Goal: Task Accomplishment & Management: Manage account settings

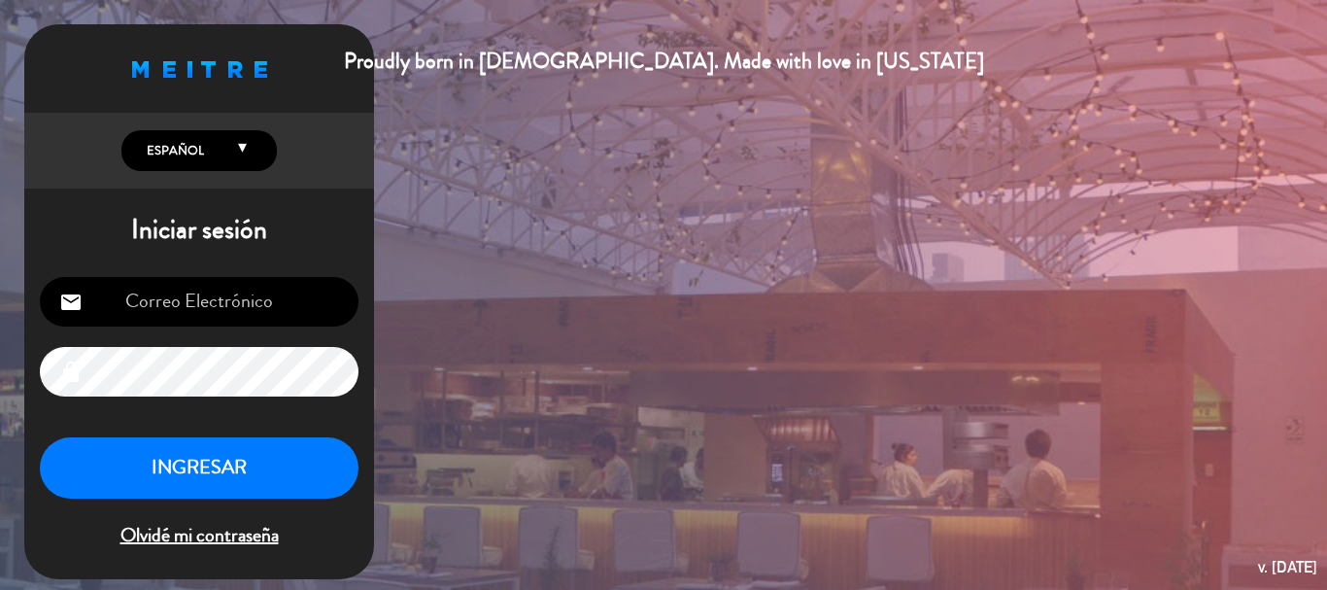
type input "[EMAIL_ADDRESS][DOMAIN_NAME]"
click at [328, 437] on button "INGRESAR" at bounding box center [199, 467] width 319 height 61
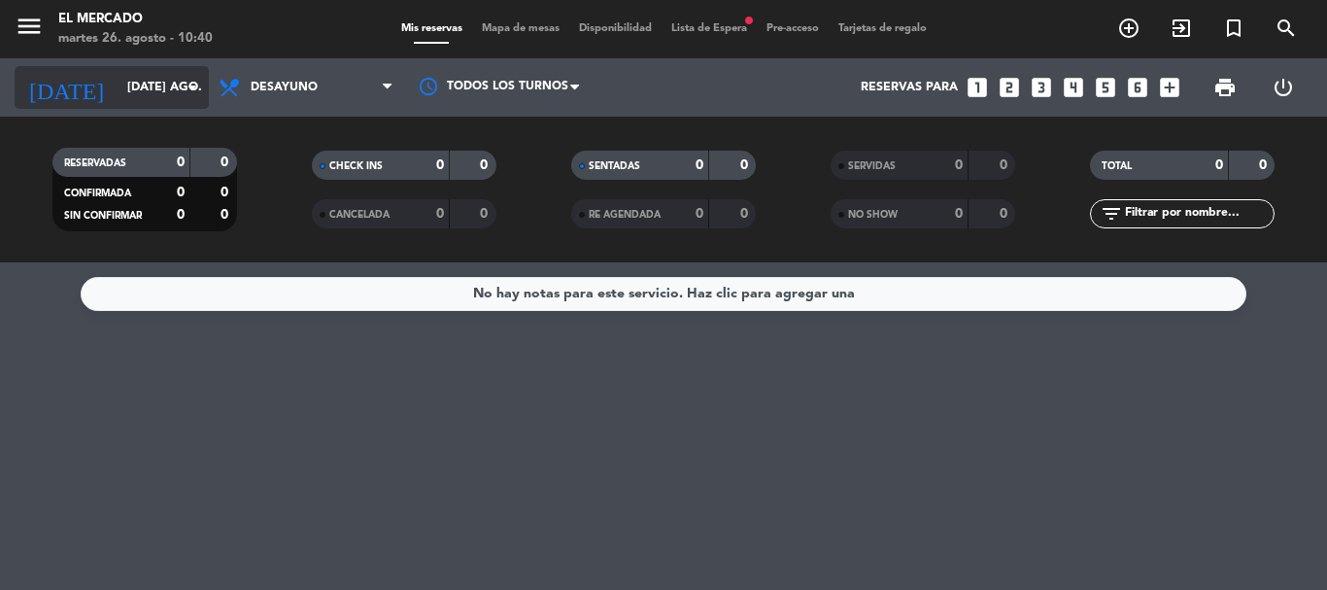
click at [147, 98] on input "[DATE] ago." at bounding box center [200, 87] width 164 height 33
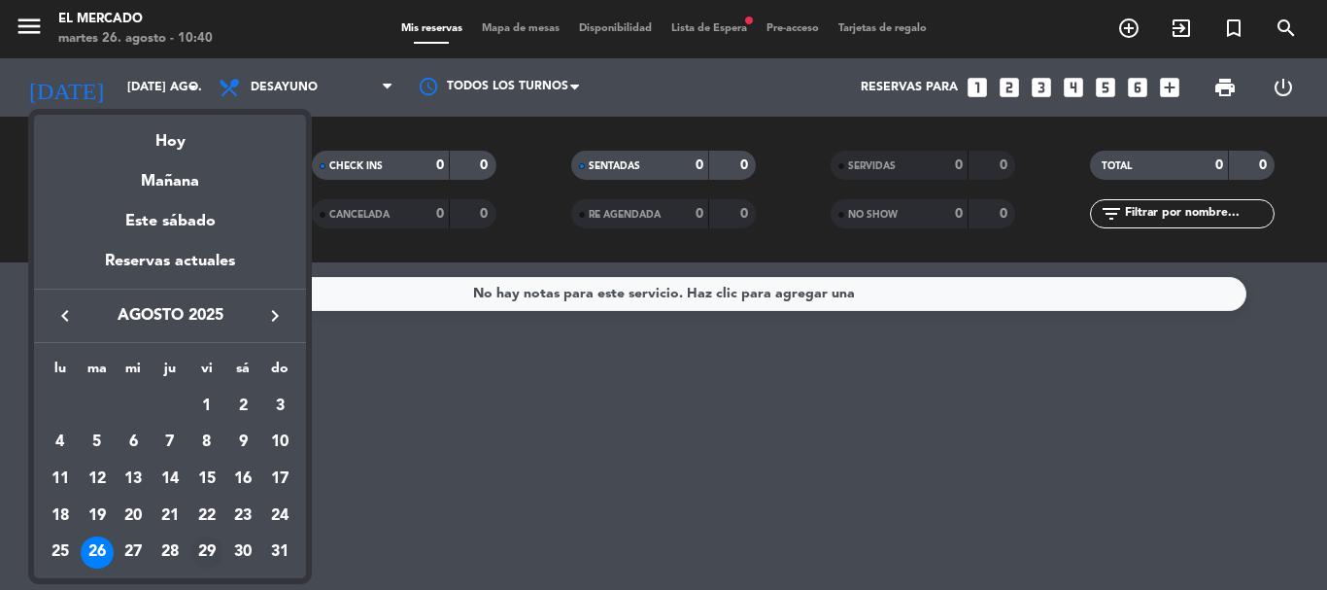
click at [213, 564] on div "29" at bounding box center [206, 552] width 33 height 33
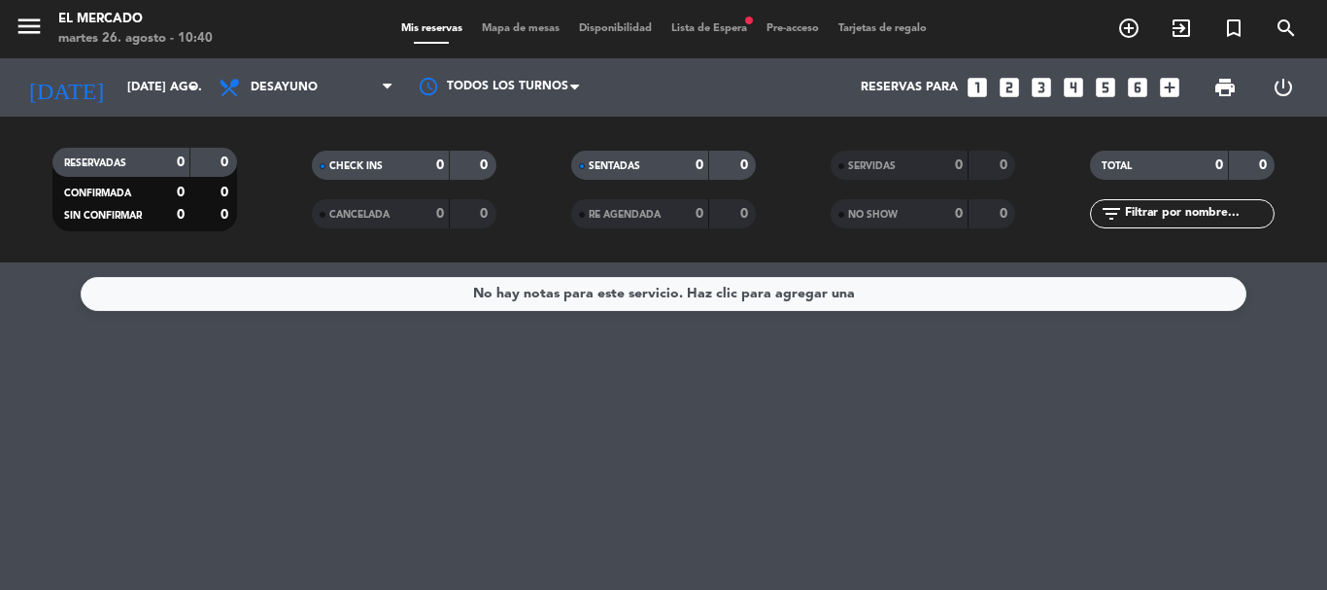
type input "vie. 29 ago."
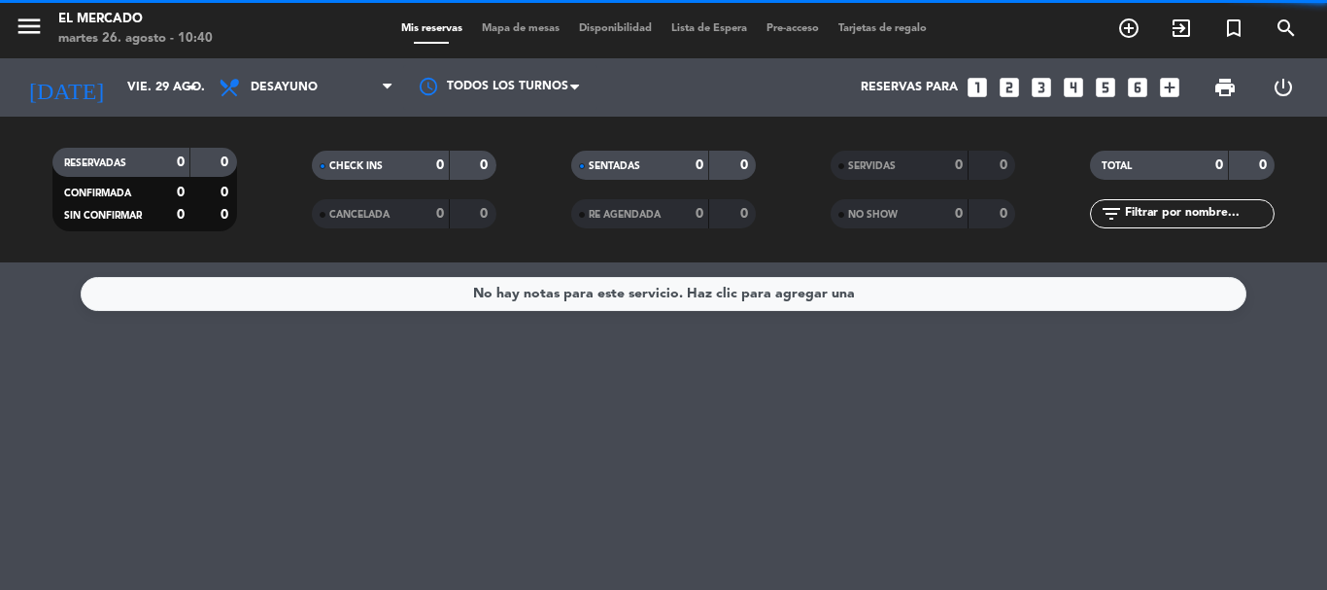
click at [39, 30] on icon "menu" at bounding box center [29, 26] width 29 height 29
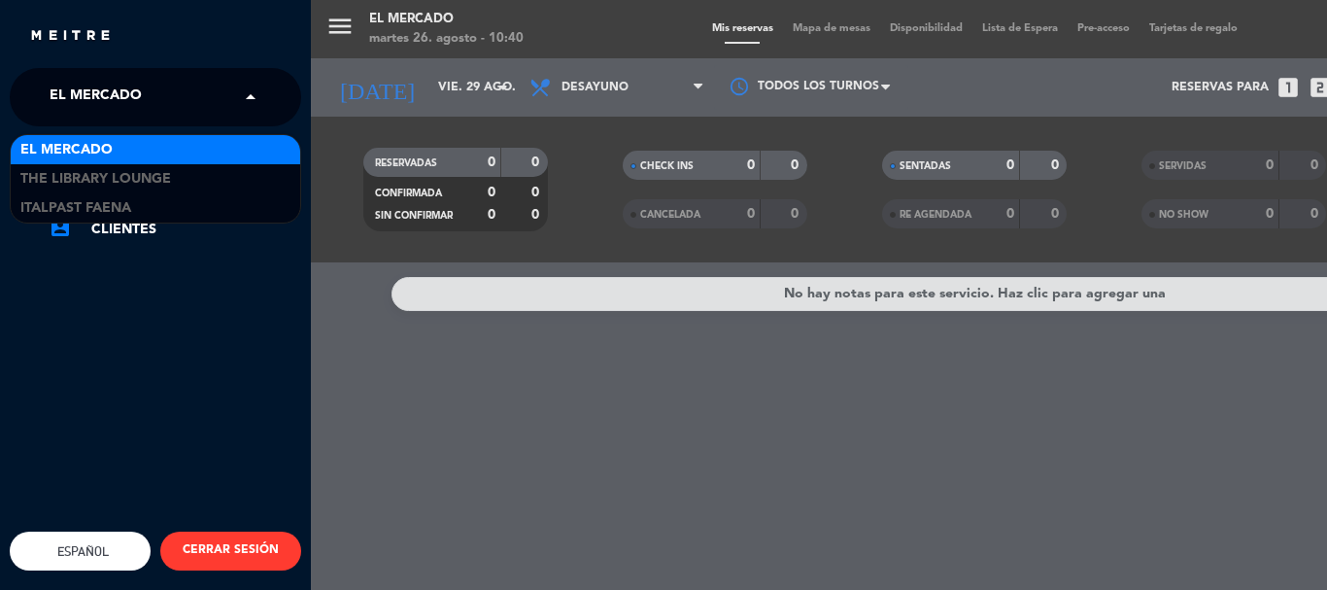
click at [77, 110] on span "El Mercado" at bounding box center [96, 97] width 92 height 41
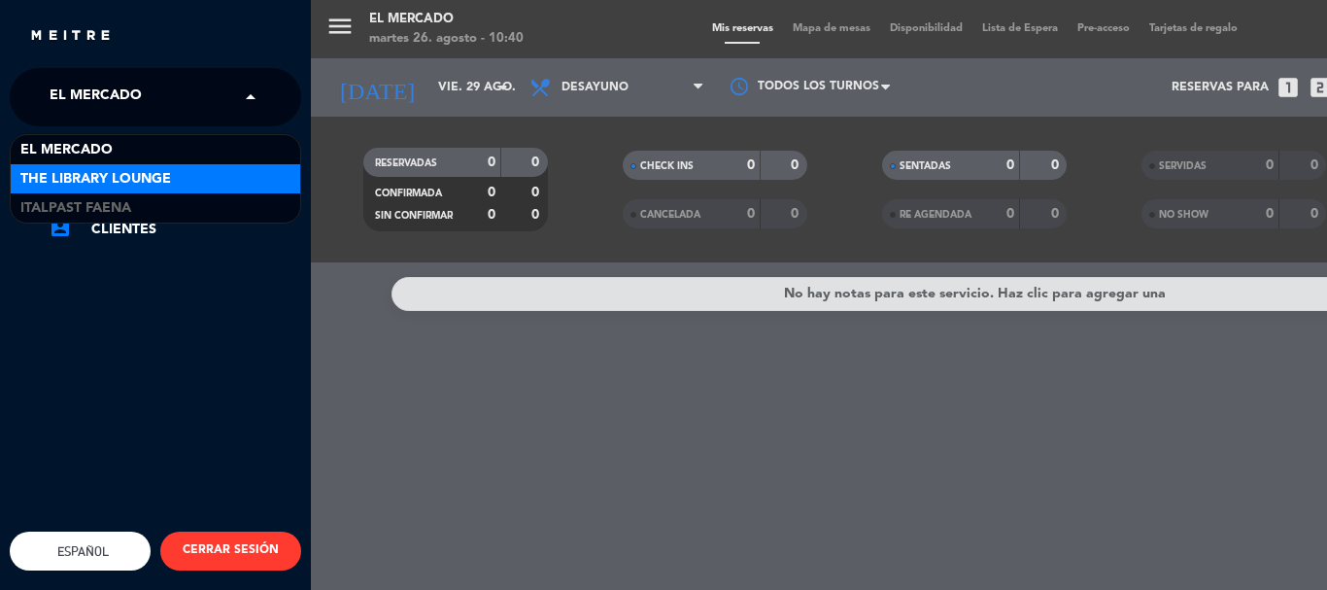
click at [86, 181] on span "The Library Lounge" at bounding box center [95, 179] width 151 height 22
